Goal: Task Accomplishment & Management: Manage account settings

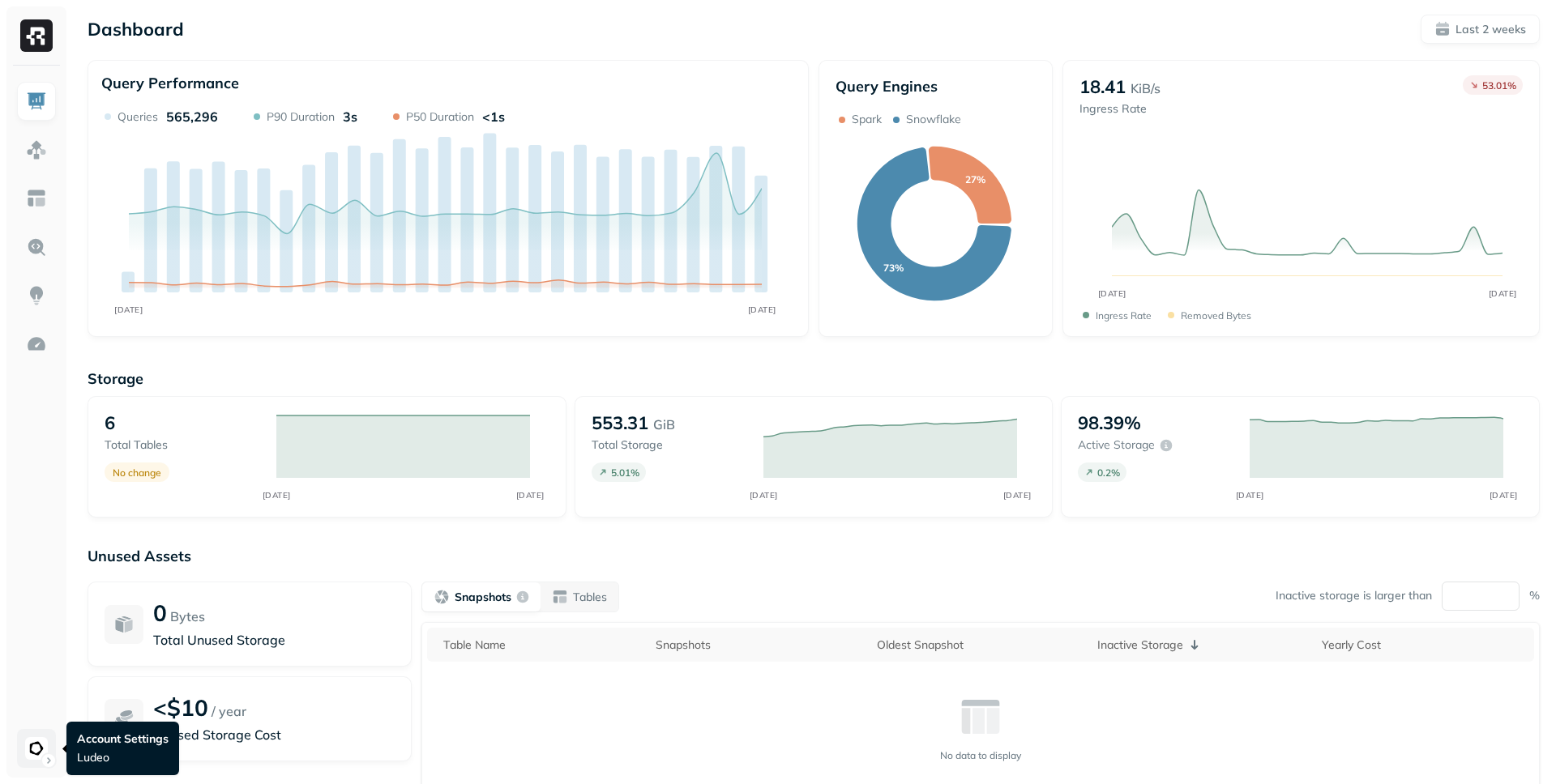
click at [38, 758] on html "Dashboard Last 2 weeks Query Performance SEP 22 OCT 06 Queries 565,296 P90 Dura…" at bounding box center [778, 451] width 1556 height 902
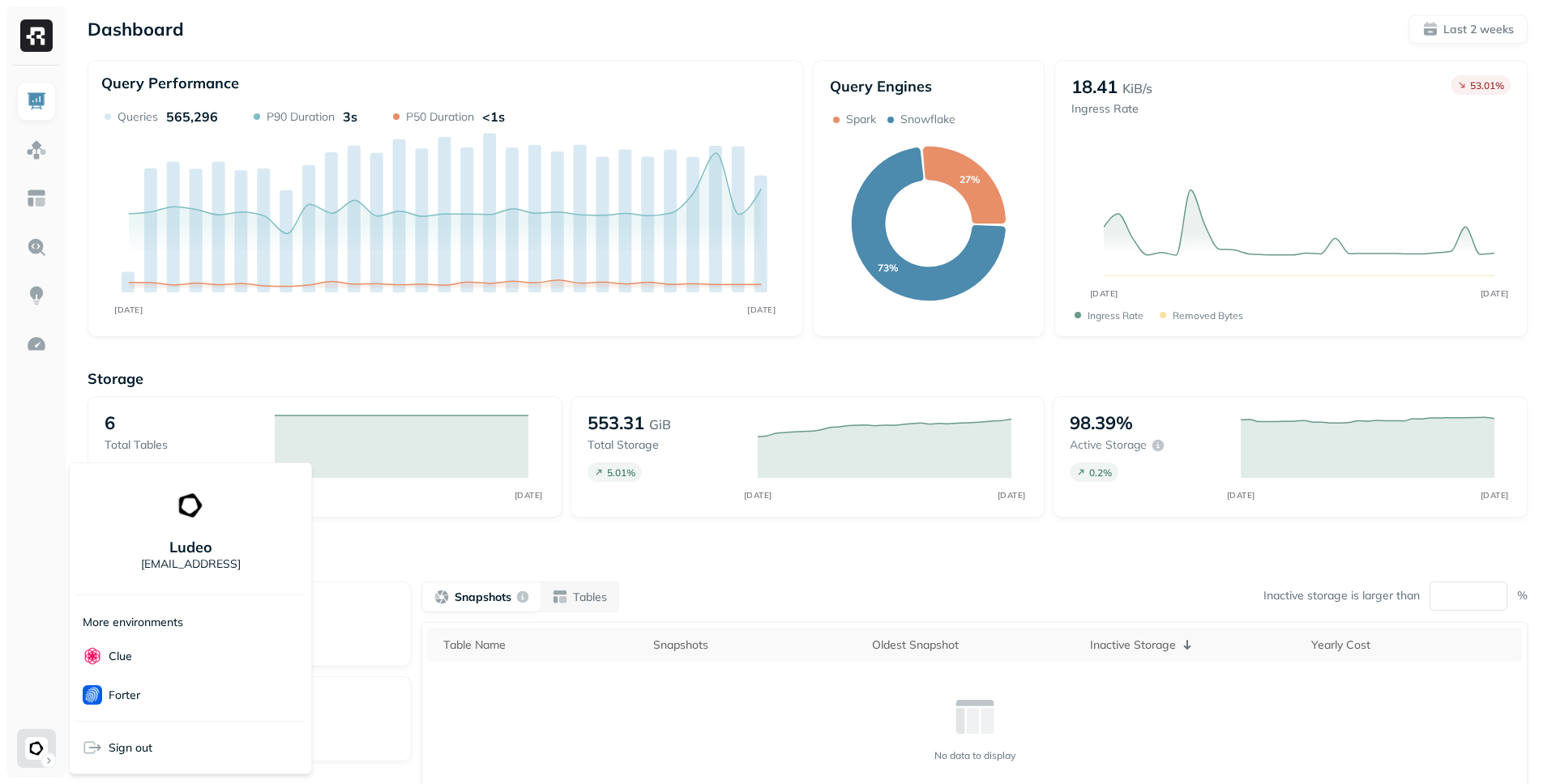
click at [37, 758] on html "Dashboard Last 2 weeks Query Performance SEP 22 OCT 06 Queries 565,296 P90 Dura…" at bounding box center [778, 451] width 1556 height 902
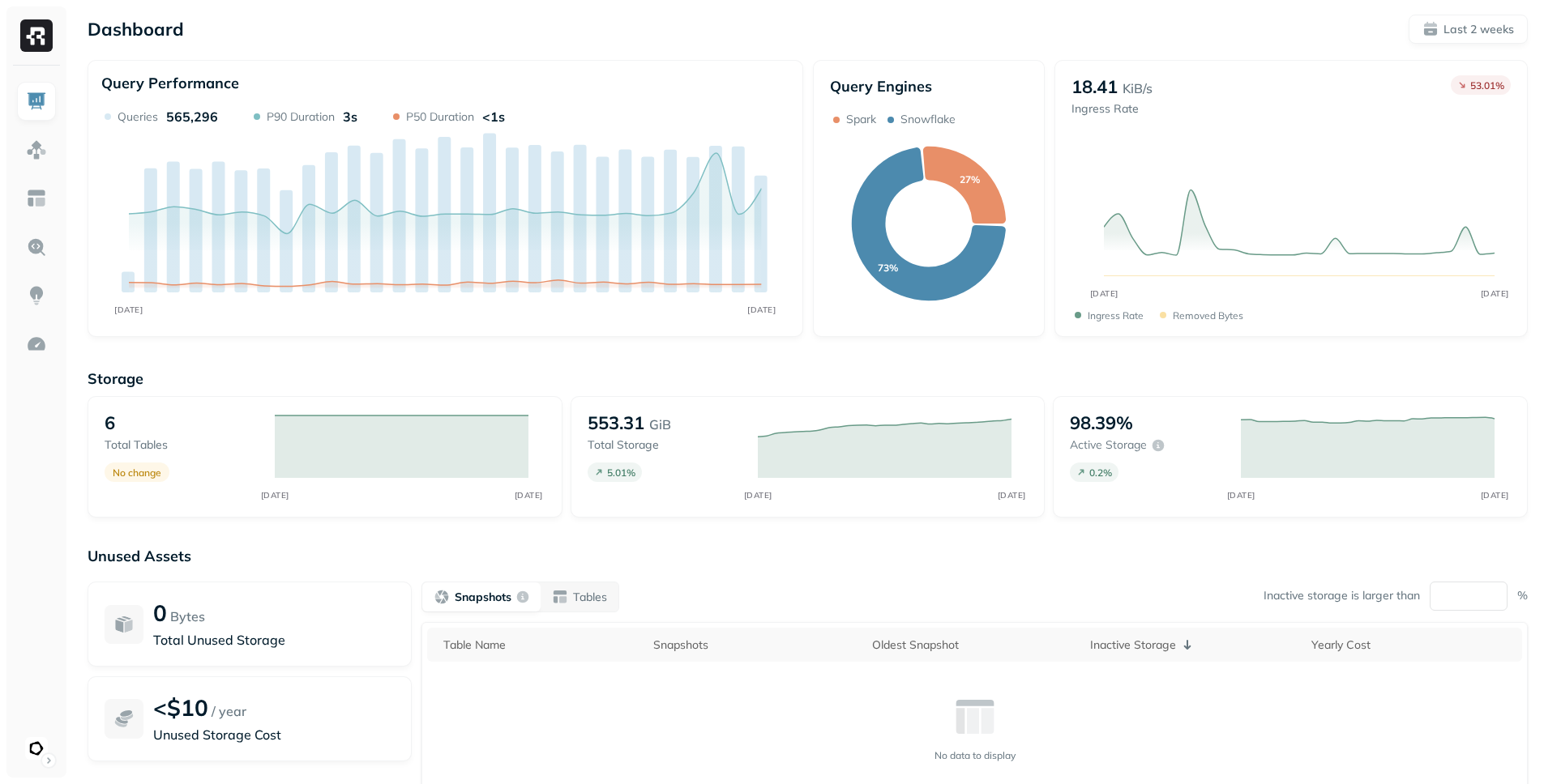
click at [37, 758] on html "Dashboard Last 2 weeks Query Performance SEP 22 OCT 06 Queries 565,296 P90 Dura…" at bounding box center [772, 451] width 1544 height 902
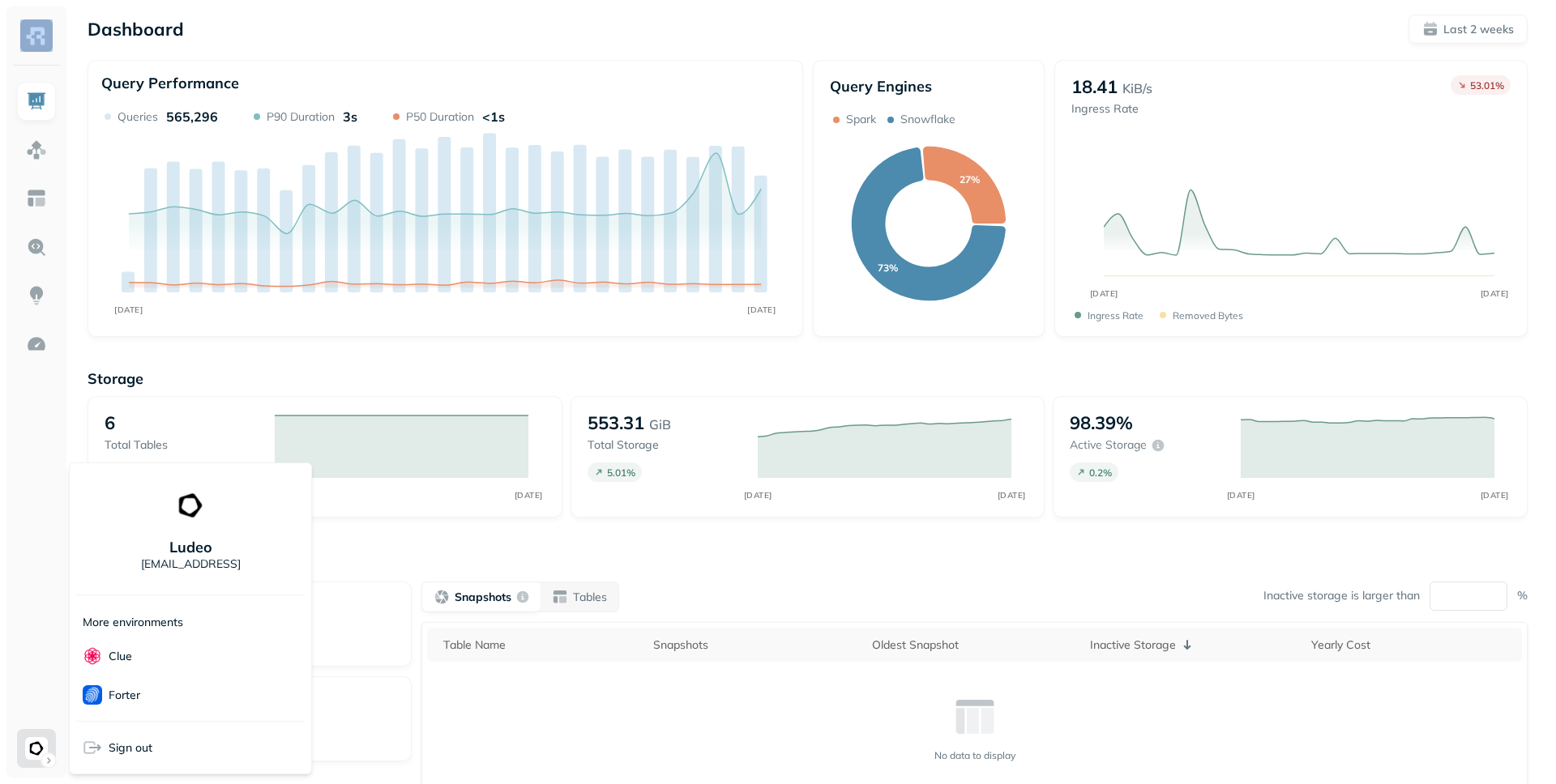
click at [37, 758] on html "Dashboard Last 2 weeks Query Performance SEP 22 OCT 06 Queries 565,296 P90 Dura…" at bounding box center [778, 451] width 1556 height 902
click at [122, 744] on span "Sign out" at bounding box center [130, 748] width 43 height 15
